Goal: Task Accomplishment & Management: Use online tool/utility

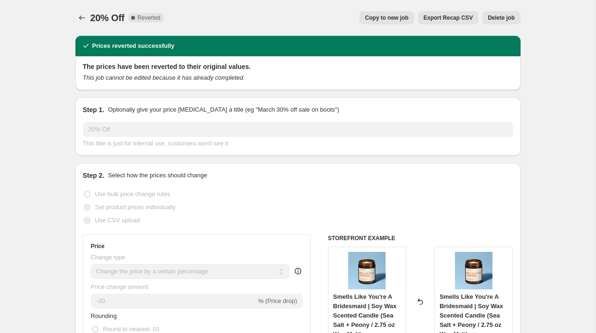
select select "percentage"
click at [391, 14] on button "Copy to new job" at bounding box center [387, 17] width 55 height 13
select select "percentage"
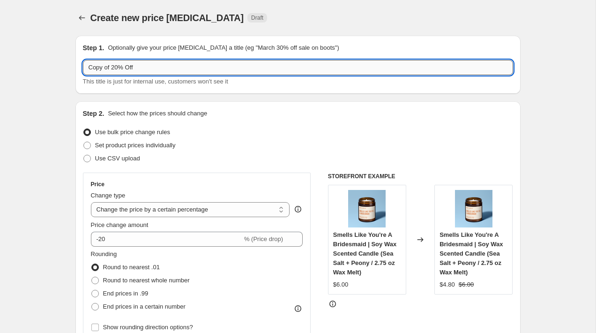
click at [113, 68] on input "Copy of 20% Off" at bounding box center [298, 67] width 430 height 15
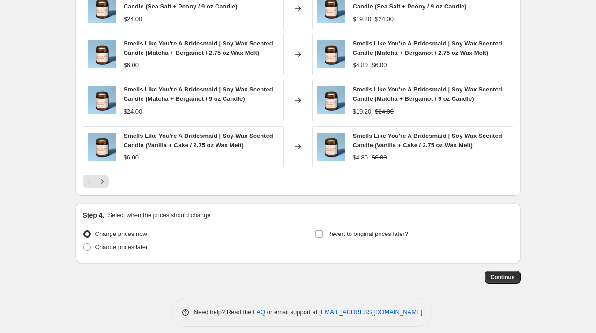
scroll to position [619, 0]
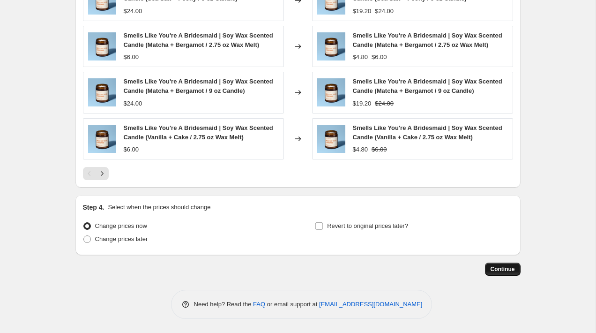
type input "20% Off"
click at [507, 271] on span "Continue" at bounding box center [503, 269] width 24 height 8
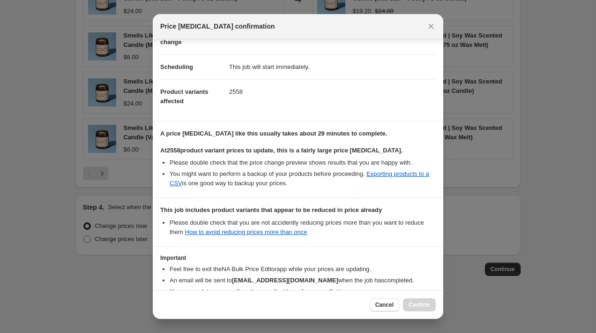
scroll to position [113, 0]
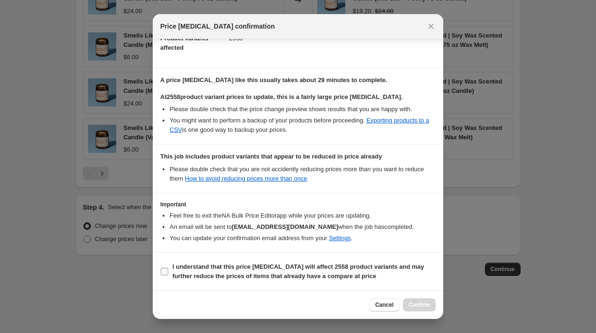
click at [230, 275] on b "I understand that this price [MEDICAL_DATA] will affect 2558 product variants a…" at bounding box center [299, 271] width 252 height 16
click at [168, 275] on input "I understand that this price [MEDICAL_DATA] will affect 2558 product variants a…" at bounding box center [165, 272] width 8 height 8
checkbox input "true"
click at [427, 302] on span "Confirm" at bounding box center [420, 305] width 22 height 8
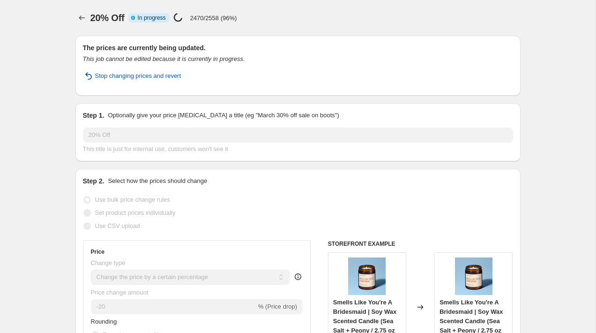
select select "percentage"
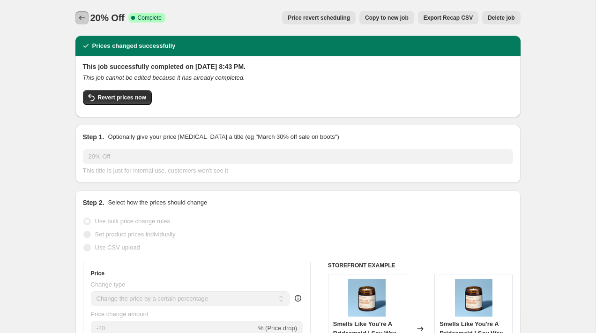
click at [80, 20] on icon "Price change jobs" at bounding box center [81, 17] width 9 height 9
